Goal: Task Accomplishment & Management: Manage account settings

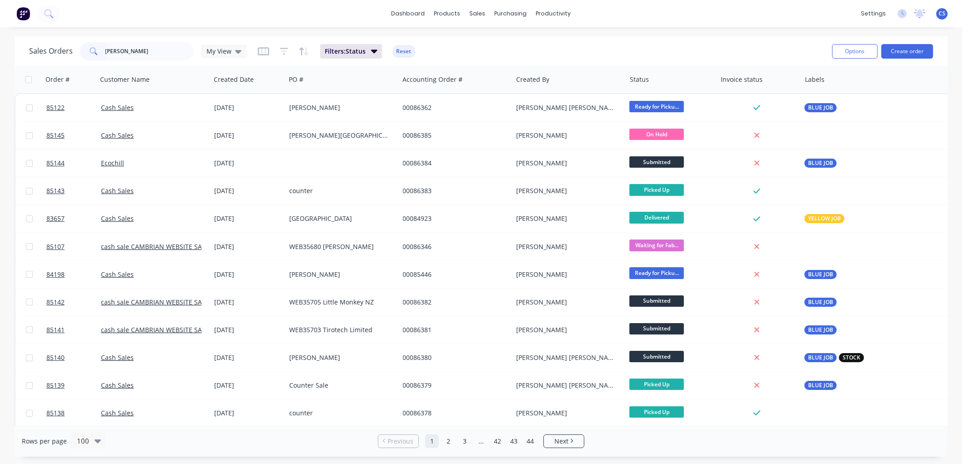
type input "[PERSON_NAME]"
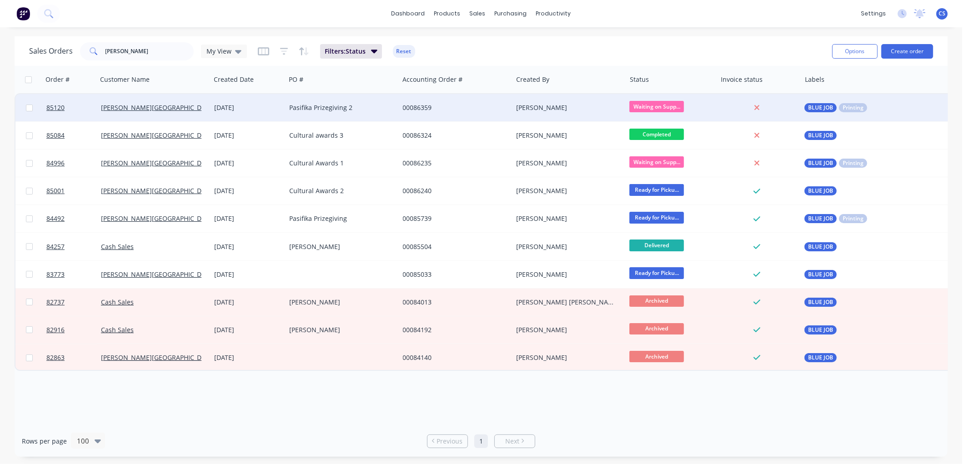
click at [302, 107] on div "Pasifika Prizegiving 2" at bounding box center [339, 107] width 101 height 9
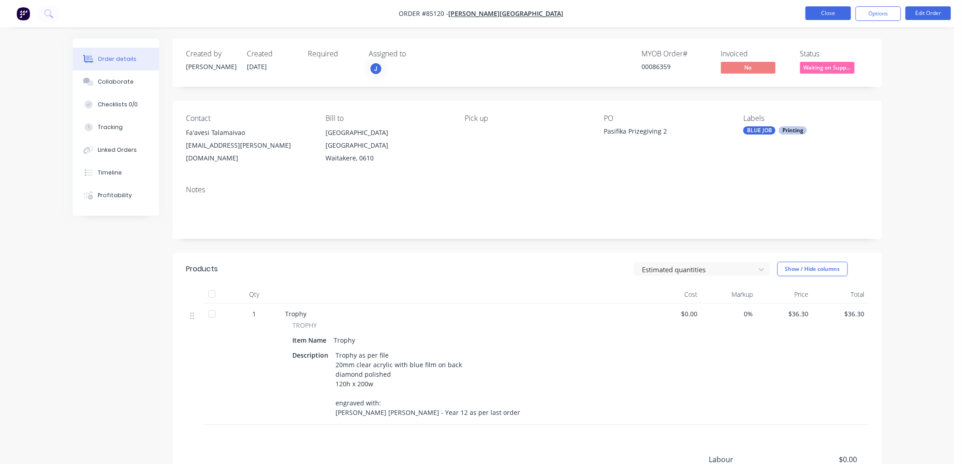
click at [817, 19] on button "Close" at bounding box center [827, 13] width 45 height 14
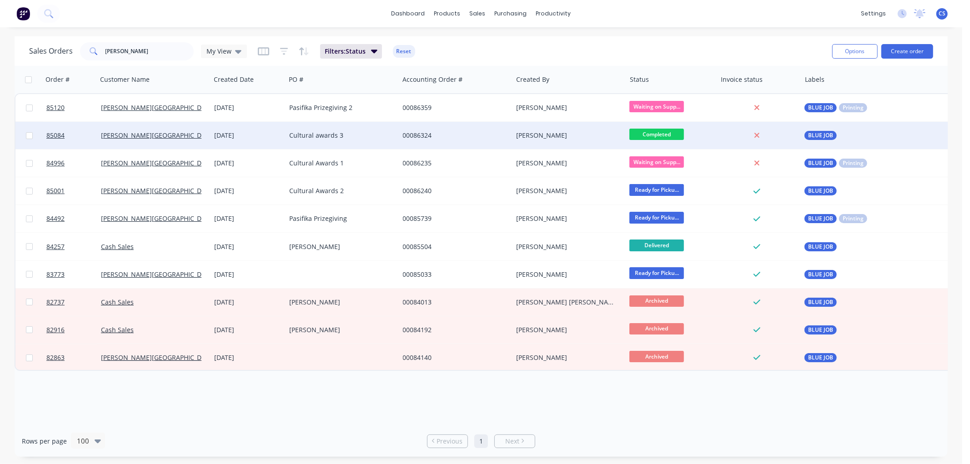
click at [336, 137] on div "Cultural awards 3" at bounding box center [339, 135] width 101 height 9
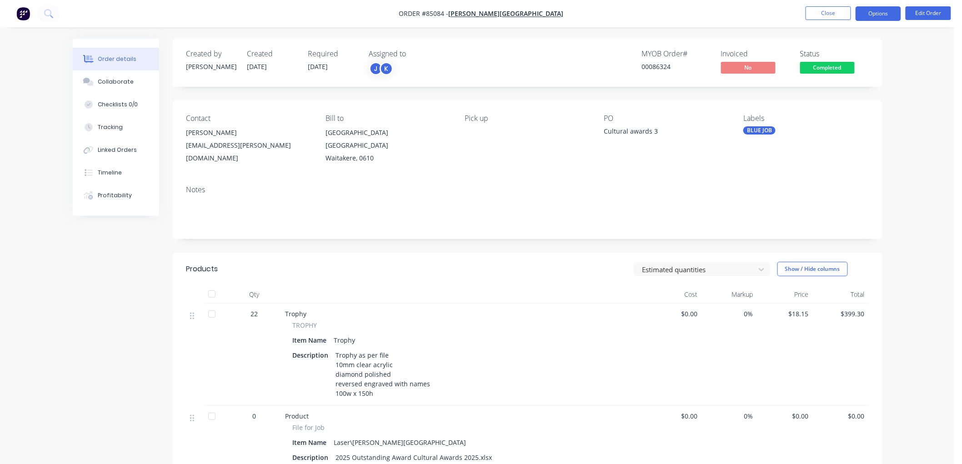
click at [874, 15] on button "Options" at bounding box center [877, 13] width 45 height 15
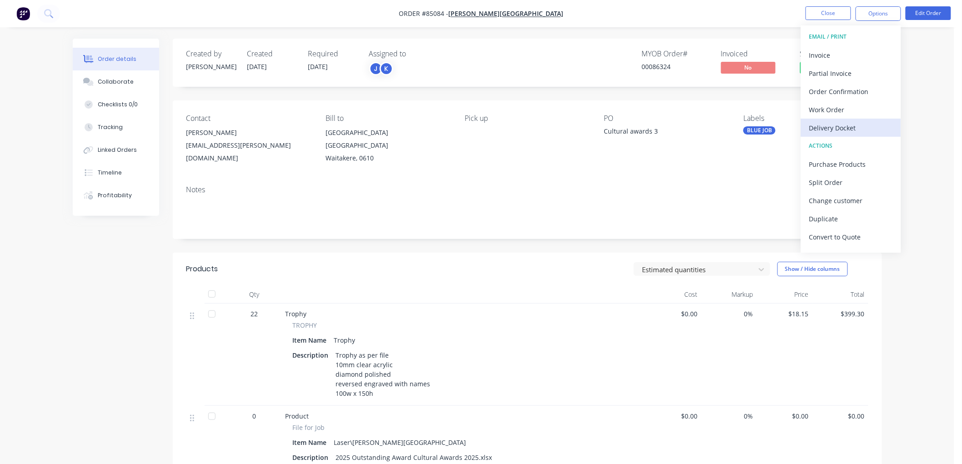
click at [856, 126] on div "Delivery Docket" at bounding box center [851, 127] width 84 height 13
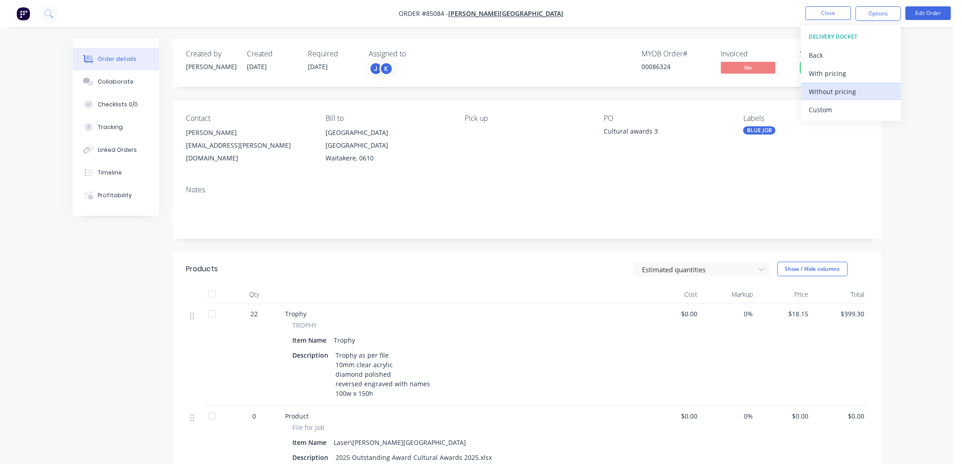
click at [849, 90] on div "Without pricing" at bounding box center [851, 91] width 84 height 13
click at [829, 13] on button "Close" at bounding box center [827, 13] width 45 height 14
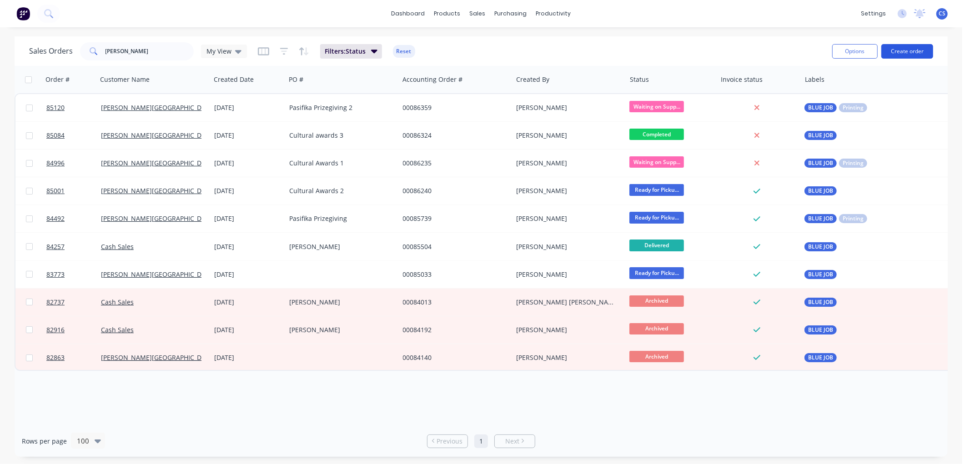
click at [899, 56] on button "Create order" at bounding box center [907, 51] width 52 height 15
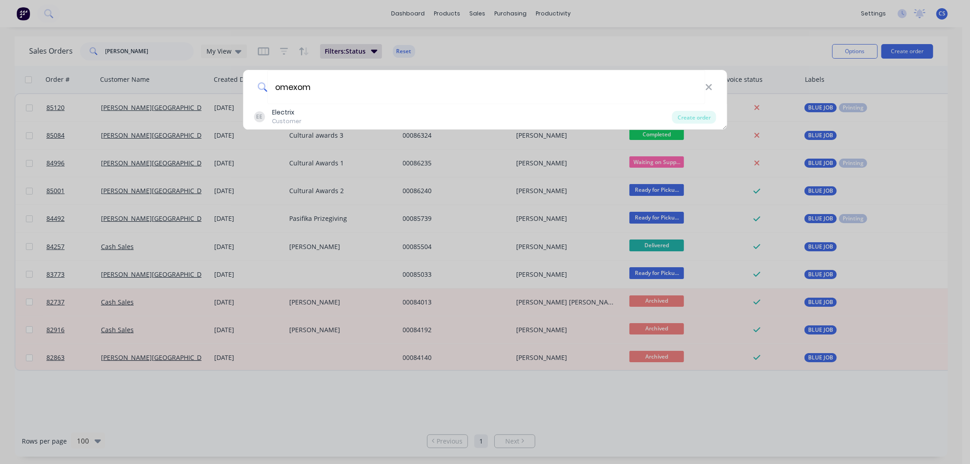
type input "omexom"
click at [305, 112] on div "EE Electrix Customer" at bounding box center [463, 117] width 418 height 18
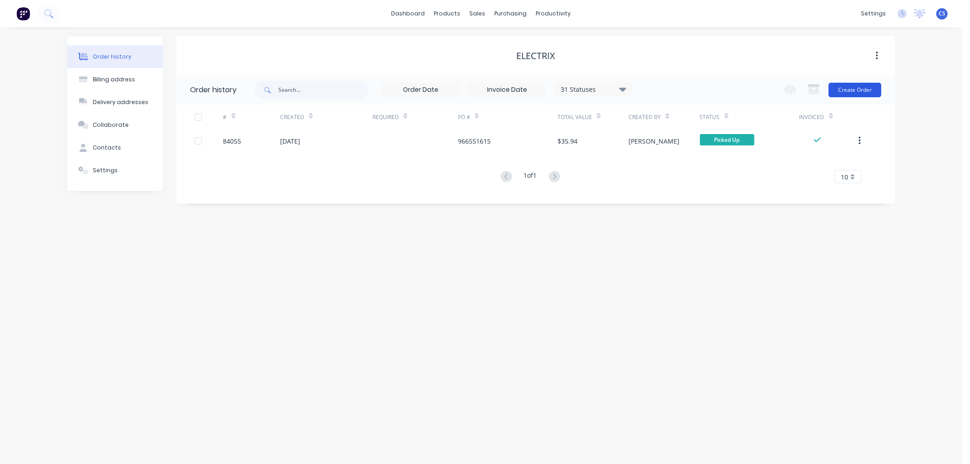
click at [865, 90] on button "Create Order" at bounding box center [854, 90] width 53 height 15
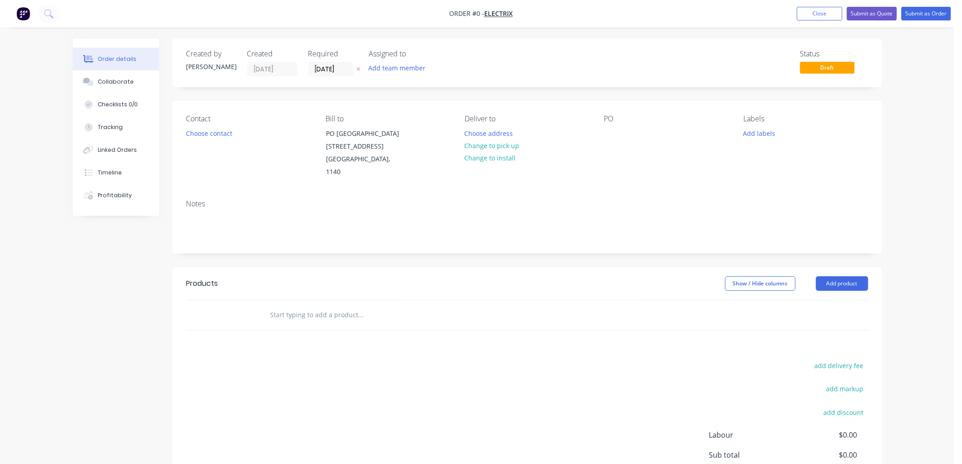
click at [357, 66] on icon "button" at bounding box center [358, 68] width 4 height 5
click at [615, 135] on div at bounding box center [611, 133] width 15 height 13
click at [332, 306] on input "text" at bounding box center [361, 315] width 182 height 18
type input "1"
click at [815, 16] on button "Close" at bounding box center [819, 14] width 45 height 14
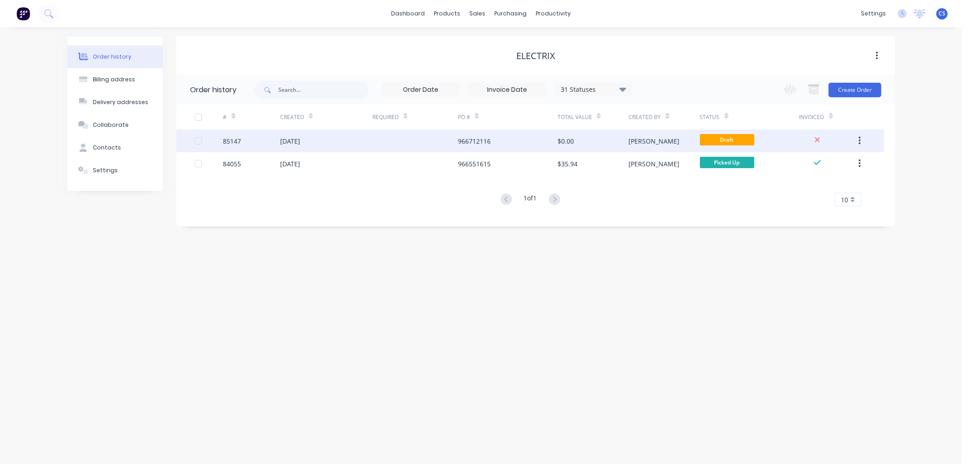
click at [651, 141] on div "[PERSON_NAME]" at bounding box center [653, 141] width 51 height 10
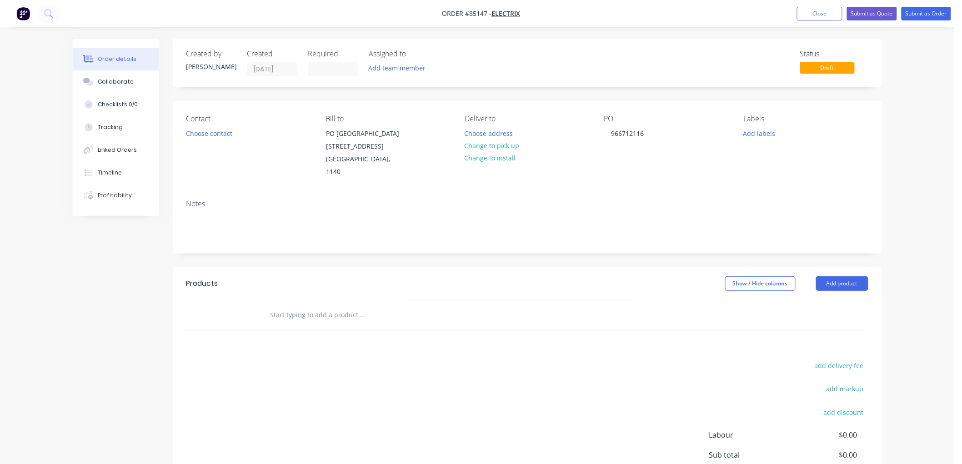
click at [322, 306] on input "text" at bounding box center [361, 315] width 182 height 18
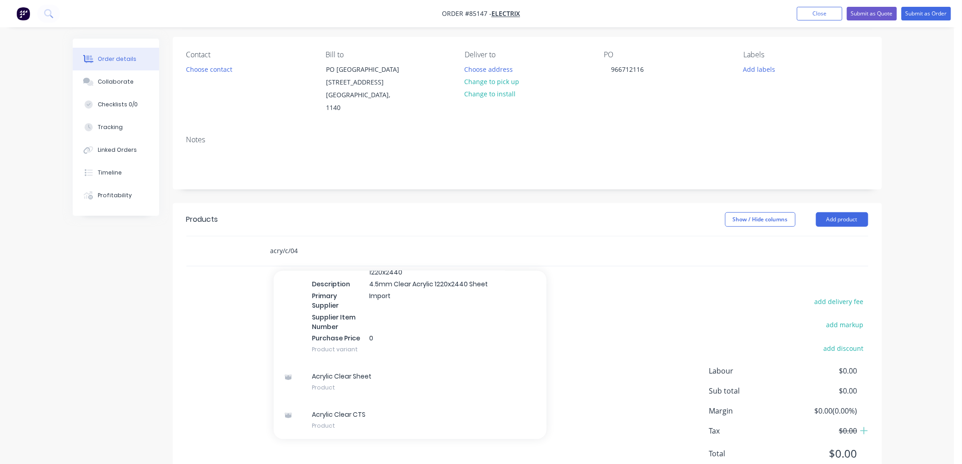
scroll to position [85, 0]
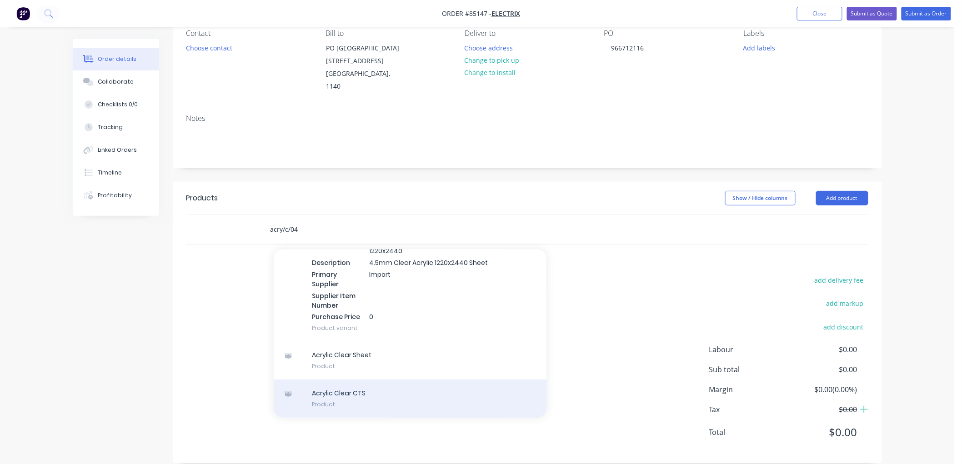
type input "acry/c/04"
click at [376, 389] on div "Acrylic Clear CTS Product" at bounding box center [410, 399] width 273 height 38
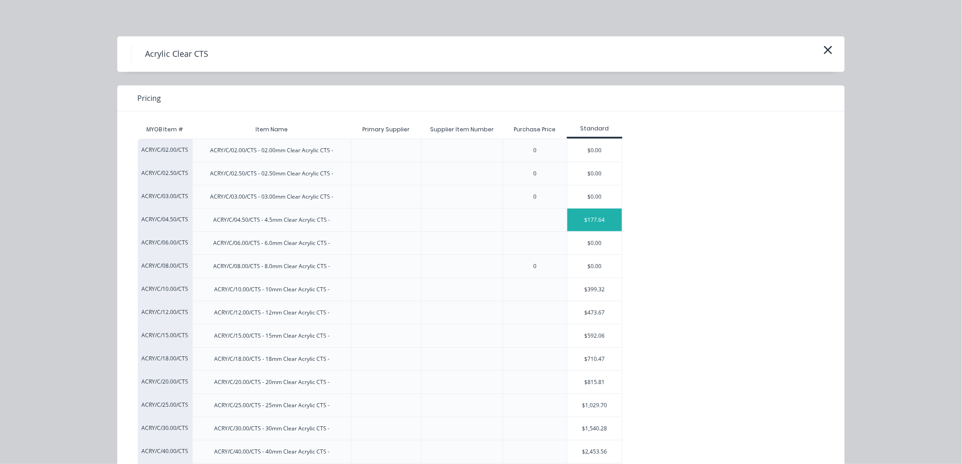
click at [603, 220] on div "$177.64" at bounding box center [594, 220] width 55 height 23
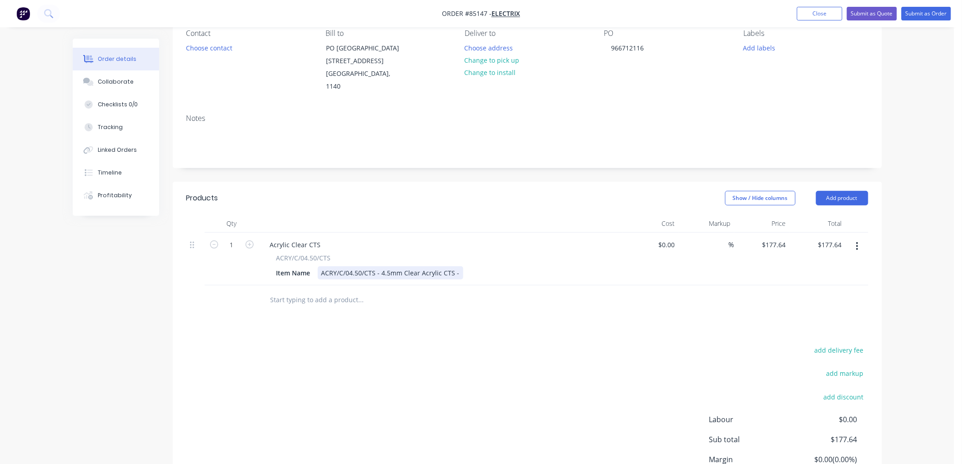
click at [456, 266] on div "ACRY/C/04.50/CTS - 4.5mm Clear Acrylic CTS -" at bounding box center [390, 272] width 145 height 13
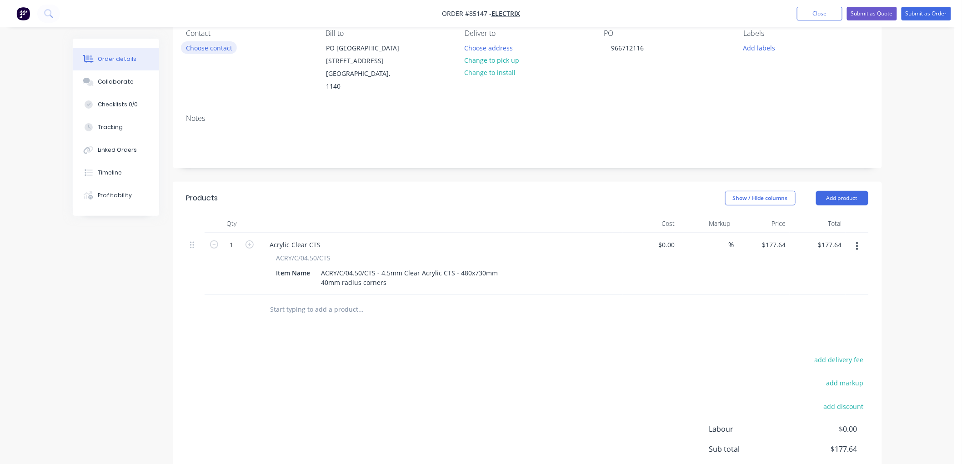
click at [195, 45] on button "Choose contact" at bounding box center [209, 47] width 56 height 12
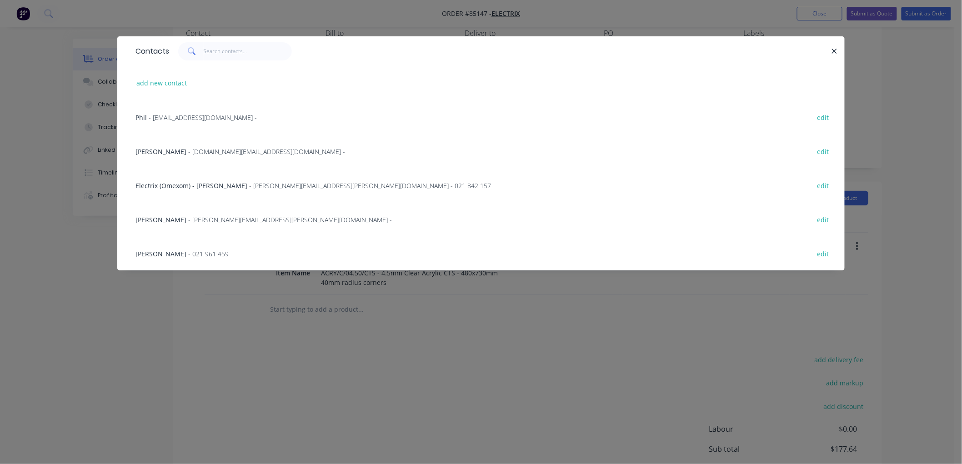
click at [188, 251] on span "- 021 961 459" at bounding box center [208, 254] width 40 height 9
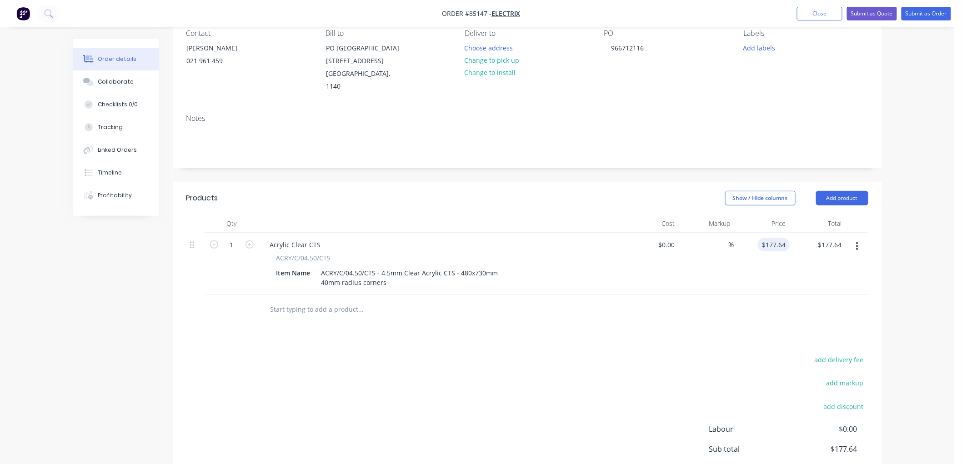
type input "177.64"
click at [778, 238] on input "177.64" at bounding box center [775, 244] width 28 height 13
type input "$0.00"
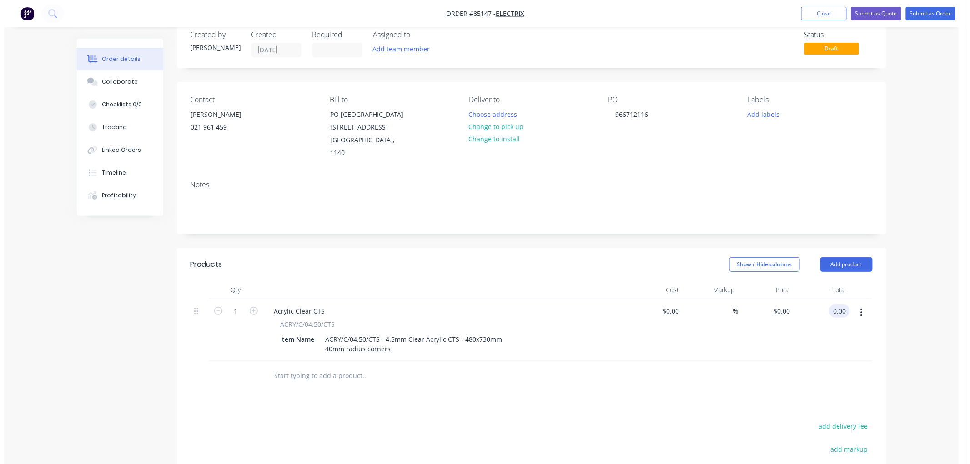
scroll to position [0, 0]
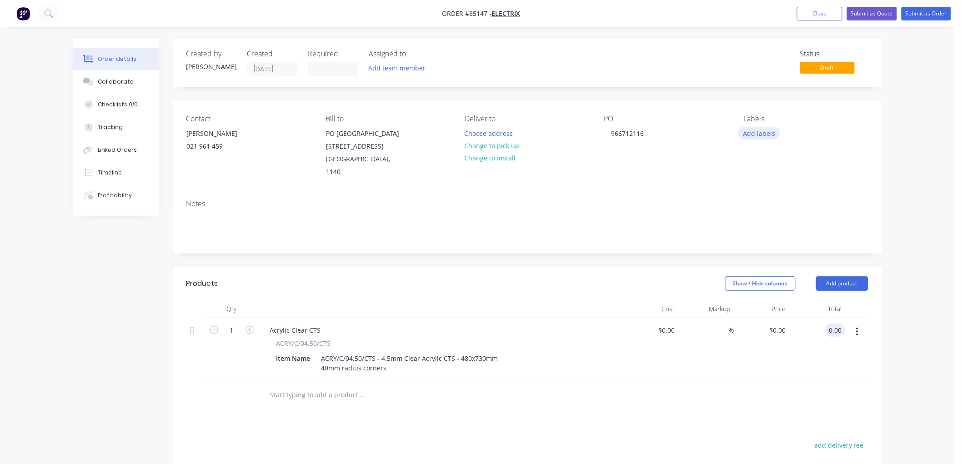
type input "$0.00"
click at [763, 134] on button "Add labels" at bounding box center [759, 133] width 42 height 12
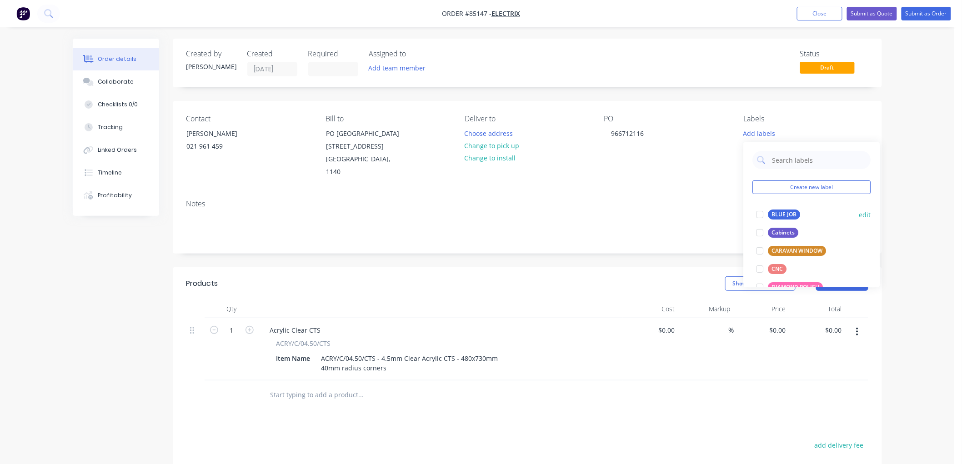
click at [776, 212] on div "BLUE JOB" at bounding box center [784, 215] width 32 height 10
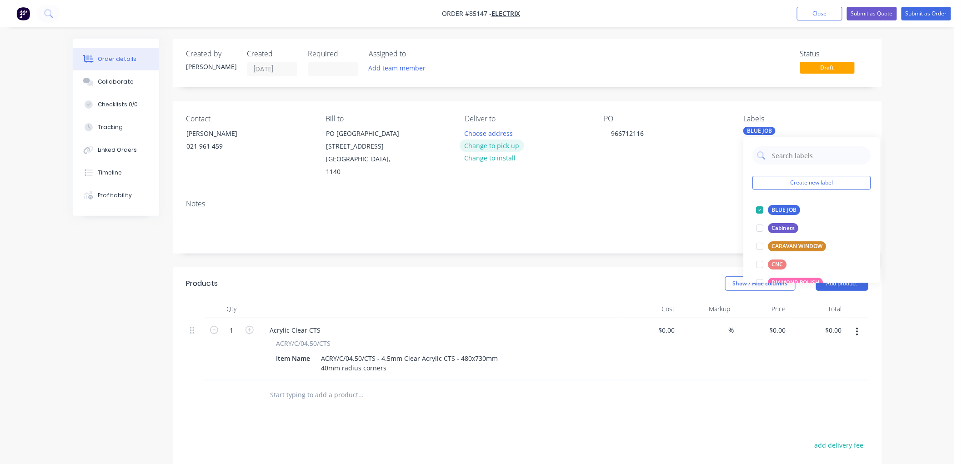
click at [507, 143] on button "Change to pick up" at bounding box center [492, 146] width 65 height 12
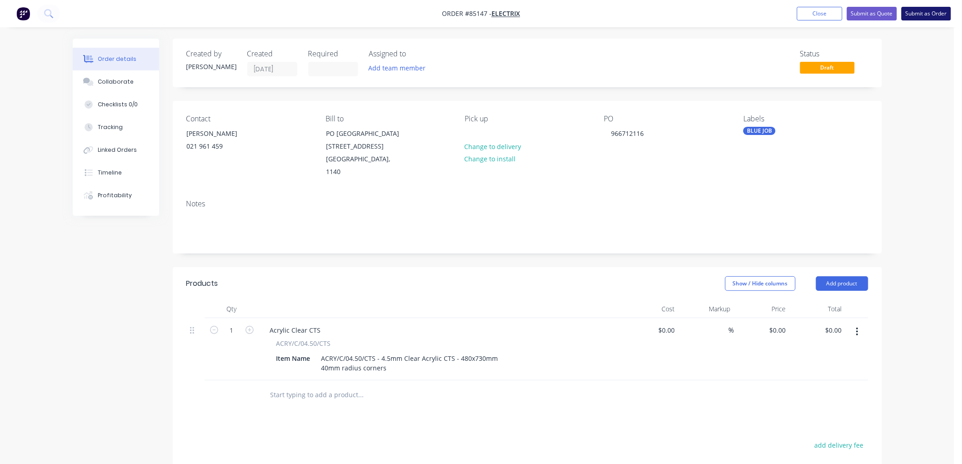
click at [915, 14] on button "Submit as Order" at bounding box center [926, 14] width 50 height 14
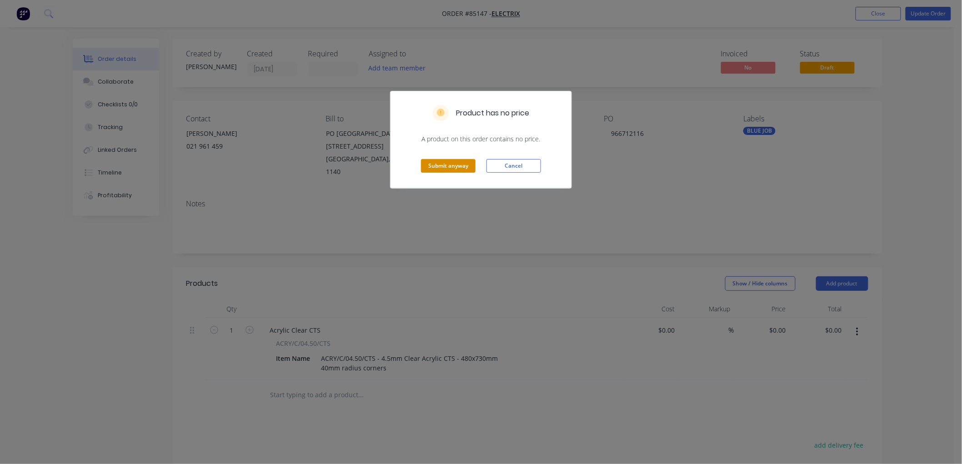
click at [451, 169] on button "Submit anyway" at bounding box center [448, 166] width 55 height 14
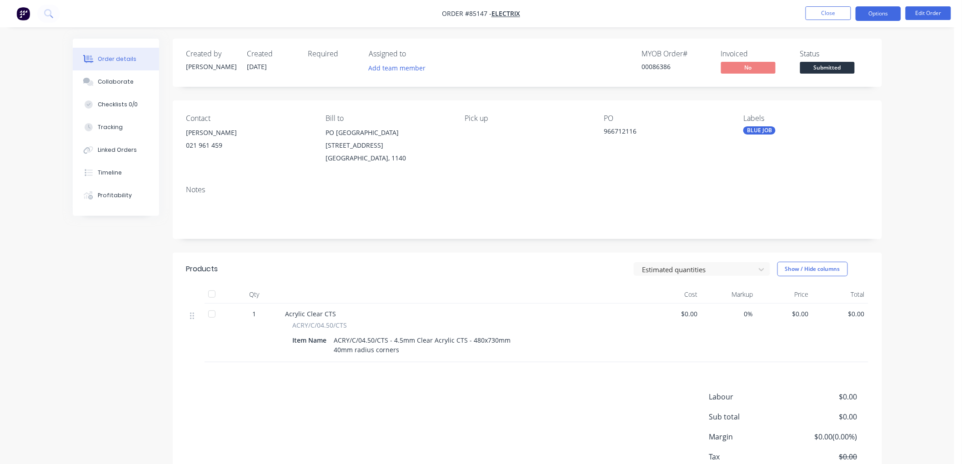
click at [865, 14] on button "Options" at bounding box center [877, 13] width 45 height 15
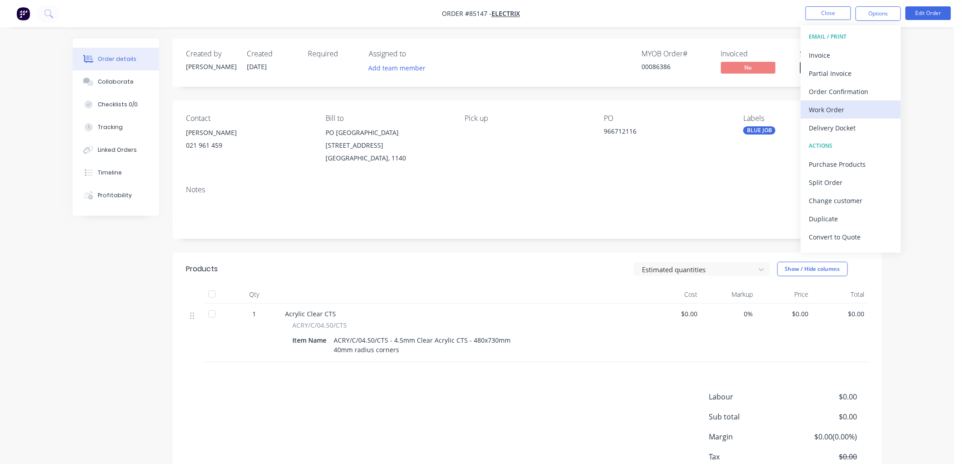
click at [826, 109] on div "Work Order" at bounding box center [851, 109] width 84 height 13
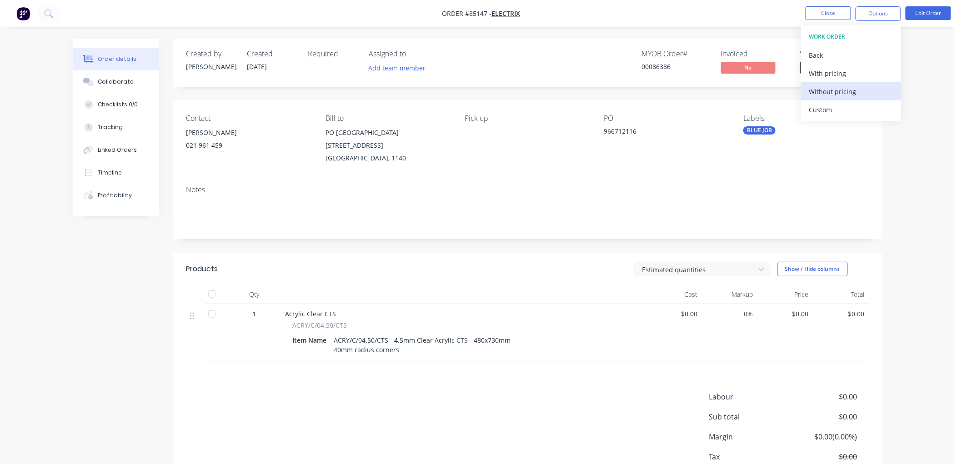
click at [852, 88] on div "Without pricing" at bounding box center [851, 91] width 84 height 13
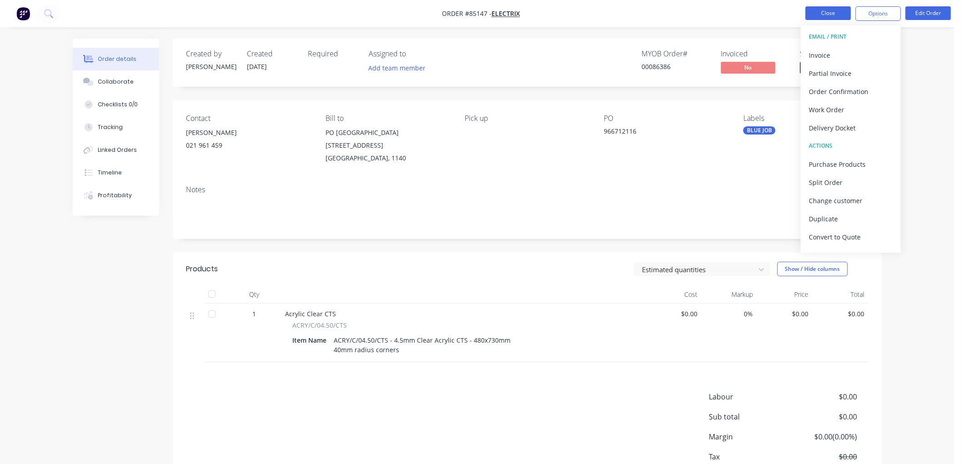
click at [821, 11] on button "Close" at bounding box center [827, 13] width 45 height 14
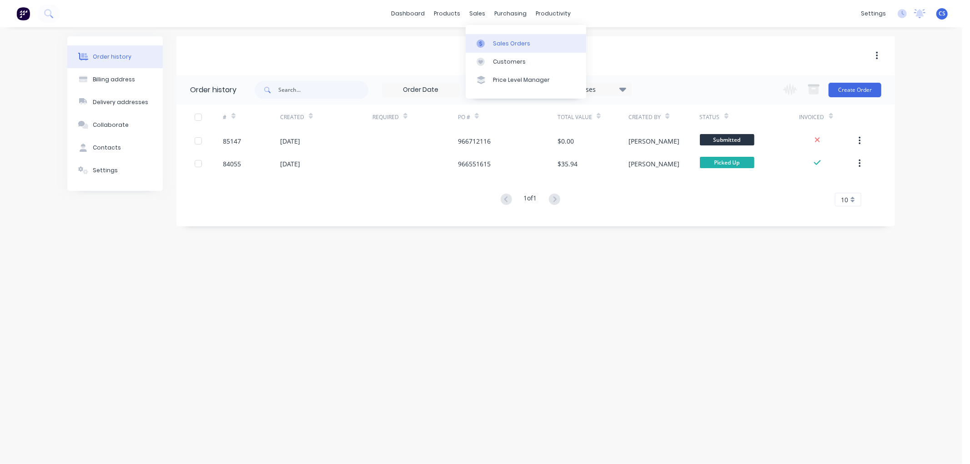
click at [490, 38] on link "Sales Orders" at bounding box center [525, 43] width 120 height 18
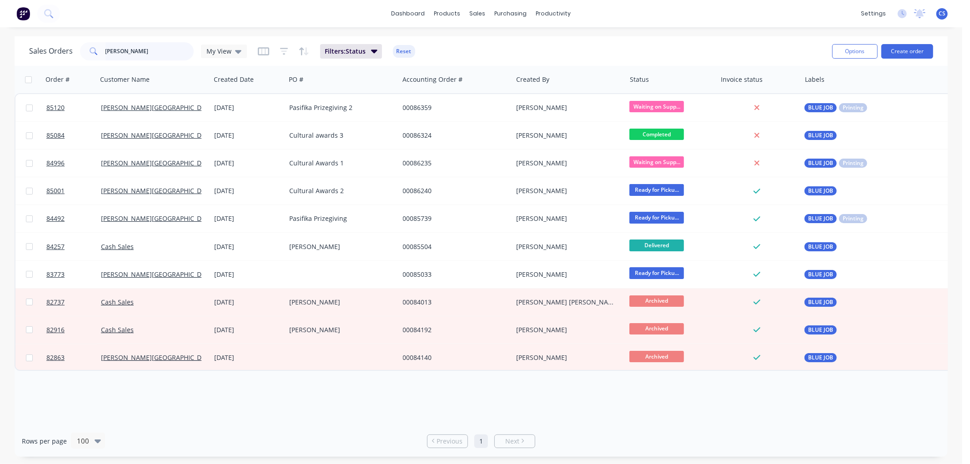
click at [119, 50] on input "[PERSON_NAME]" at bounding box center [149, 51] width 89 height 18
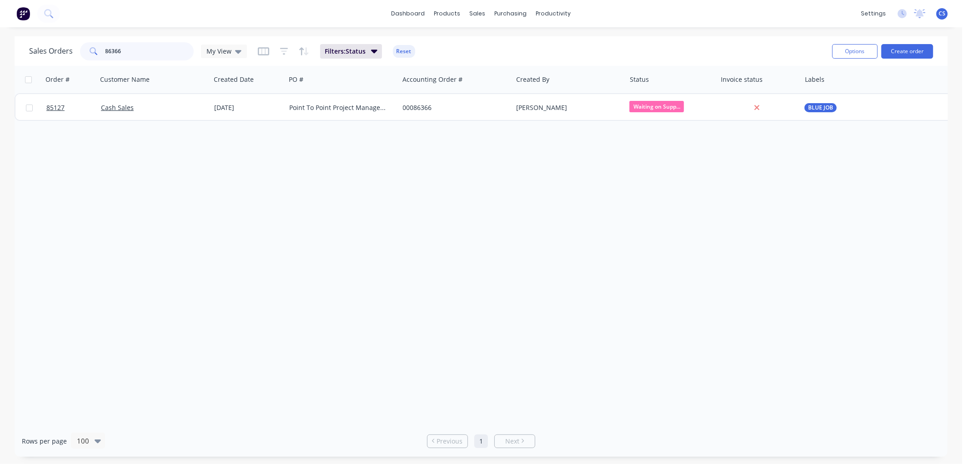
click at [150, 51] on input "86366" at bounding box center [149, 51] width 89 height 18
click at [149, 51] on input "86366" at bounding box center [149, 51] width 89 height 18
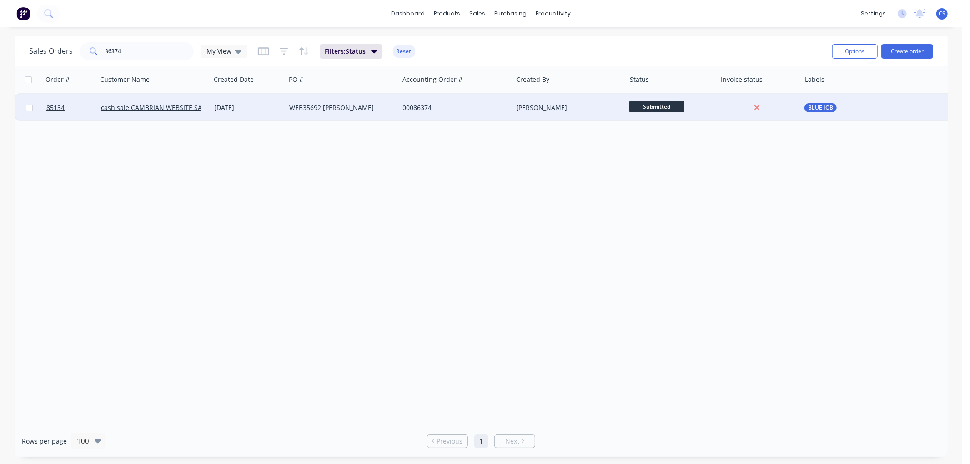
click at [656, 107] on span "Submitted" at bounding box center [656, 106] width 55 height 11
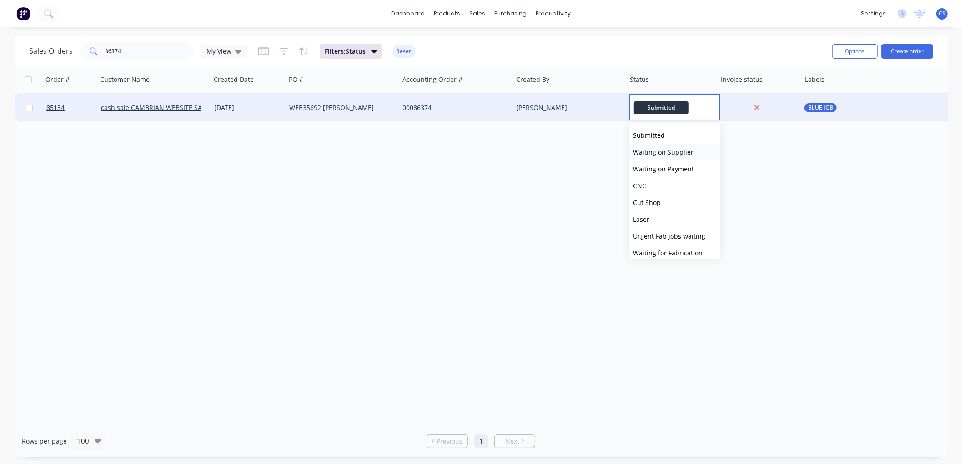
click at [665, 149] on span "Waiting on Supplier" at bounding box center [663, 152] width 60 height 9
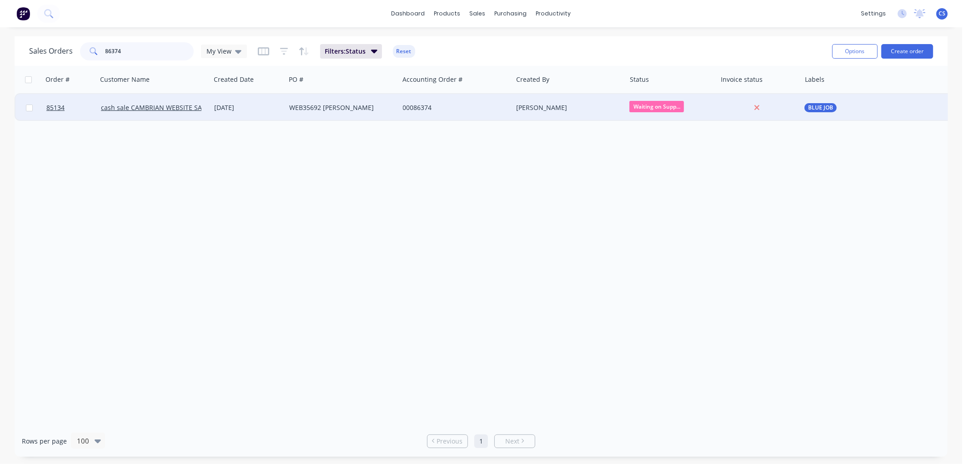
click at [144, 49] on input "86374" at bounding box center [149, 51] width 89 height 18
click at [143, 52] on input "86374" at bounding box center [149, 51] width 89 height 18
click at [646, 104] on span "Submitted" at bounding box center [656, 106] width 55 height 11
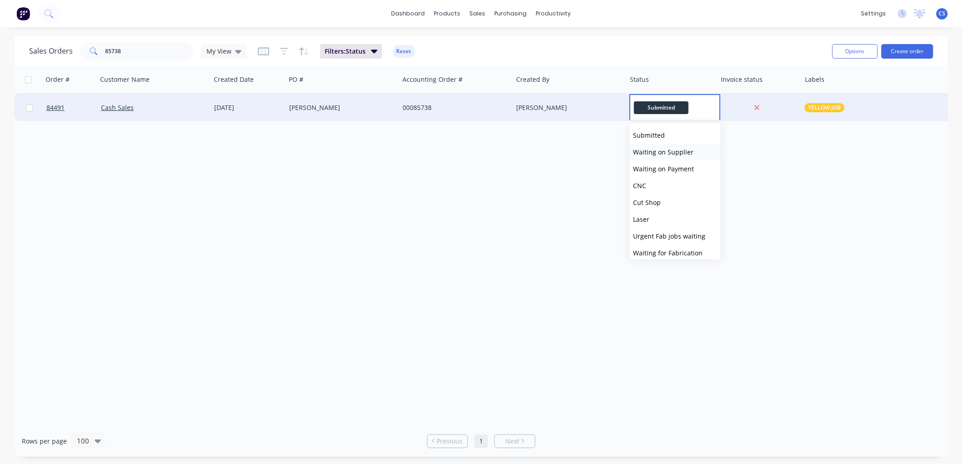
click at [661, 151] on span "Waiting on Supplier" at bounding box center [663, 152] width 60 height 9
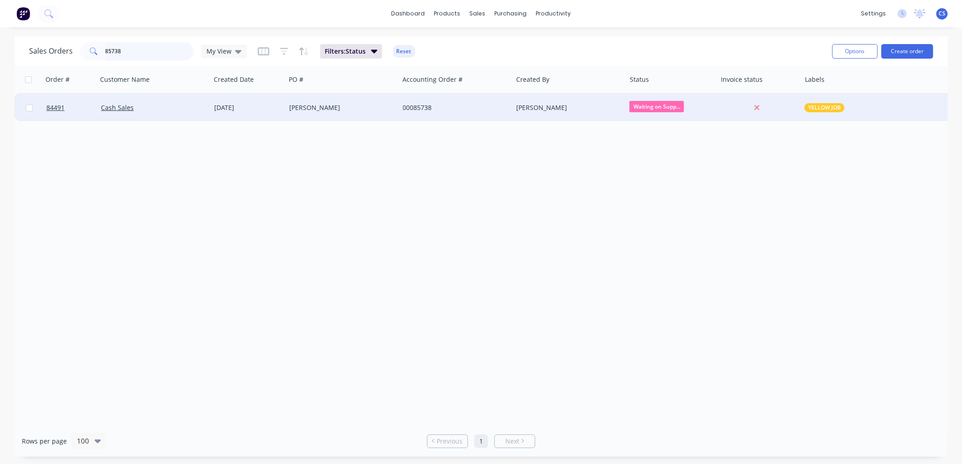
click at [141, 47] on input "85738" at bounding box center [149, 51] width 89 height 18
type input "86163"
click at [656, 107] on span "Waiting on Supp..." at bounding box center [656, 106] width 55 height 11
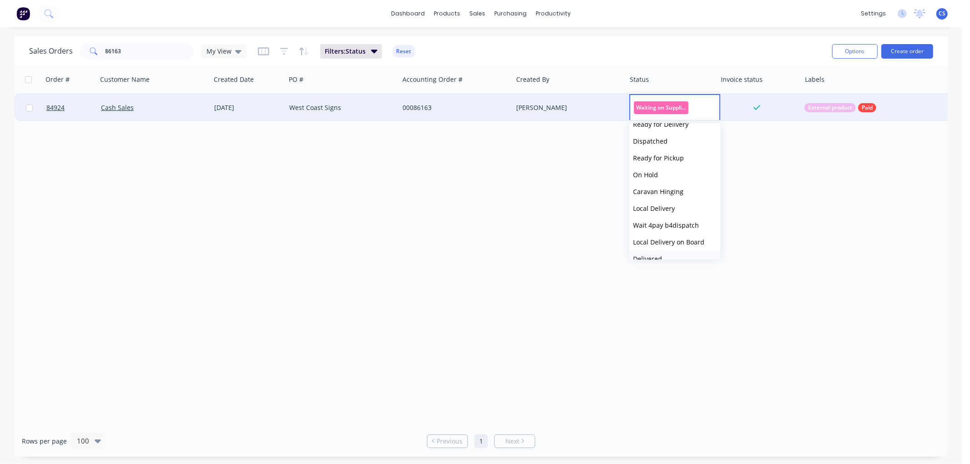
scroll to position [307, 0]
click at [653, 251] on span "Picked Up" at bounding box center [648, 248] width 30 height 9
